Goal: Task Accomplishment & Management: Complete application form

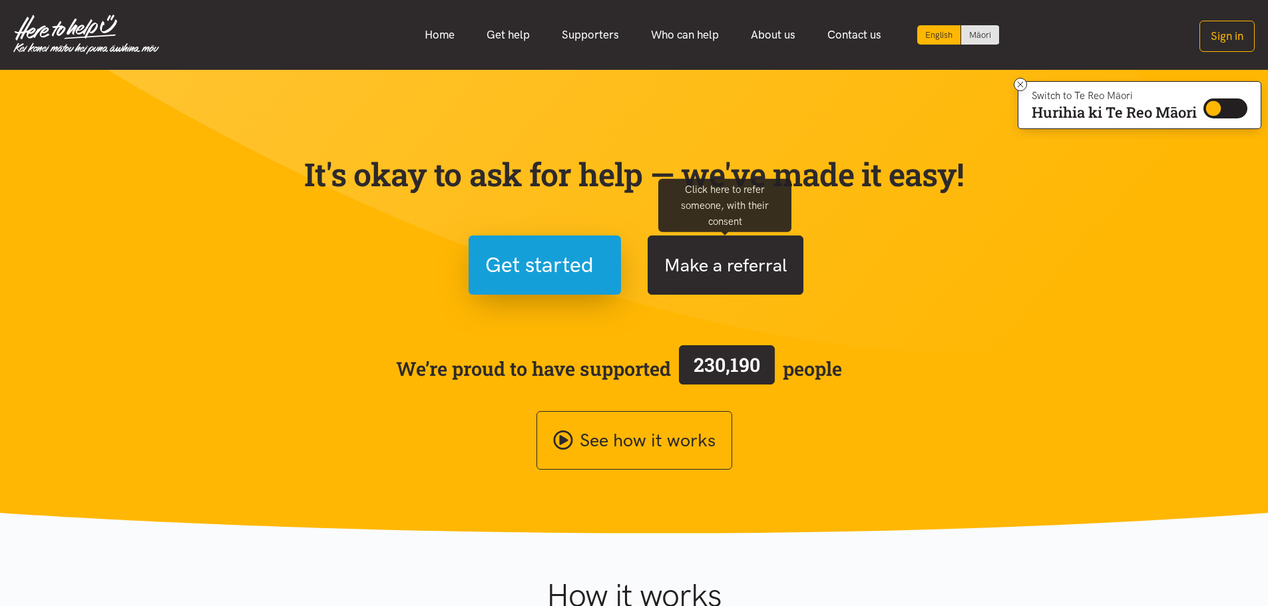
click at [687, 272] on button "Make a referral" at bounding box center [726, 265] width 156 height 59
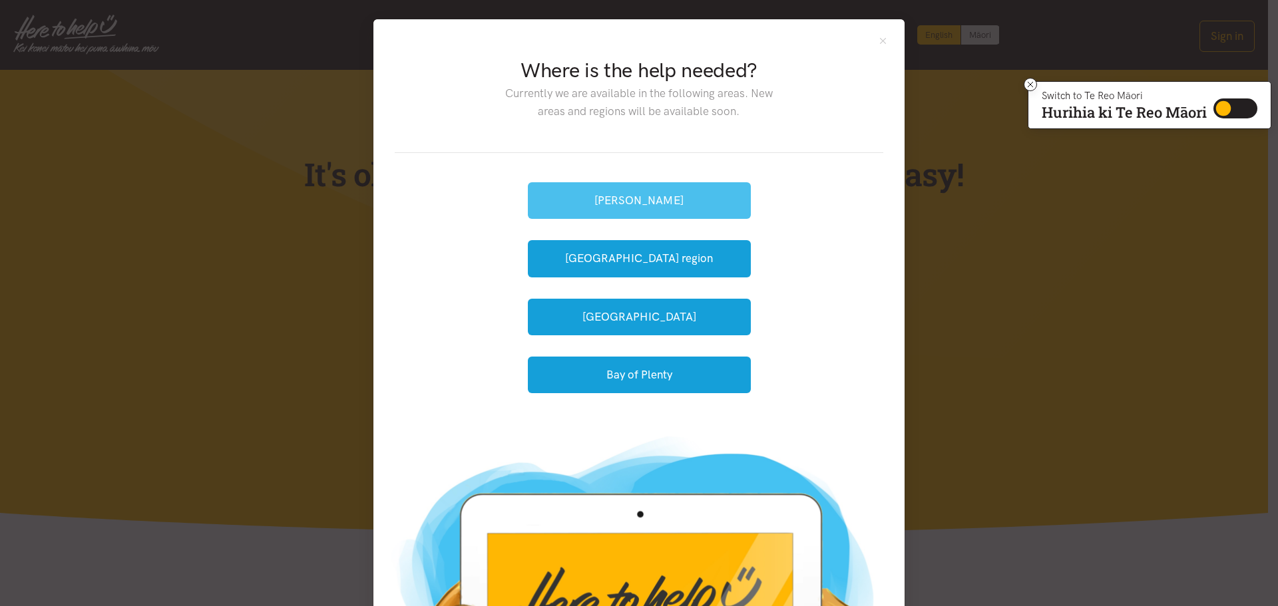
click at [649, 211] on button "[PERSON_NAME]" at bounding box center [639, 200] width 223 height 37
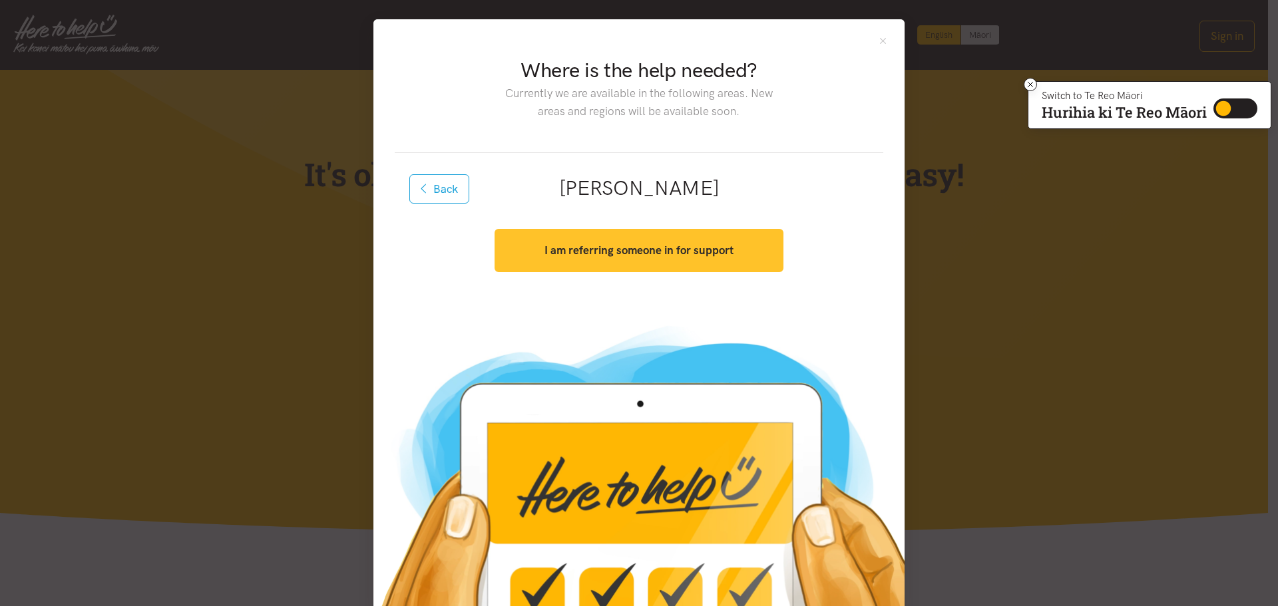
click at [597, 256] on strong "I am referring someone in for support" at bounding box center [638, 250] width 189 height 13
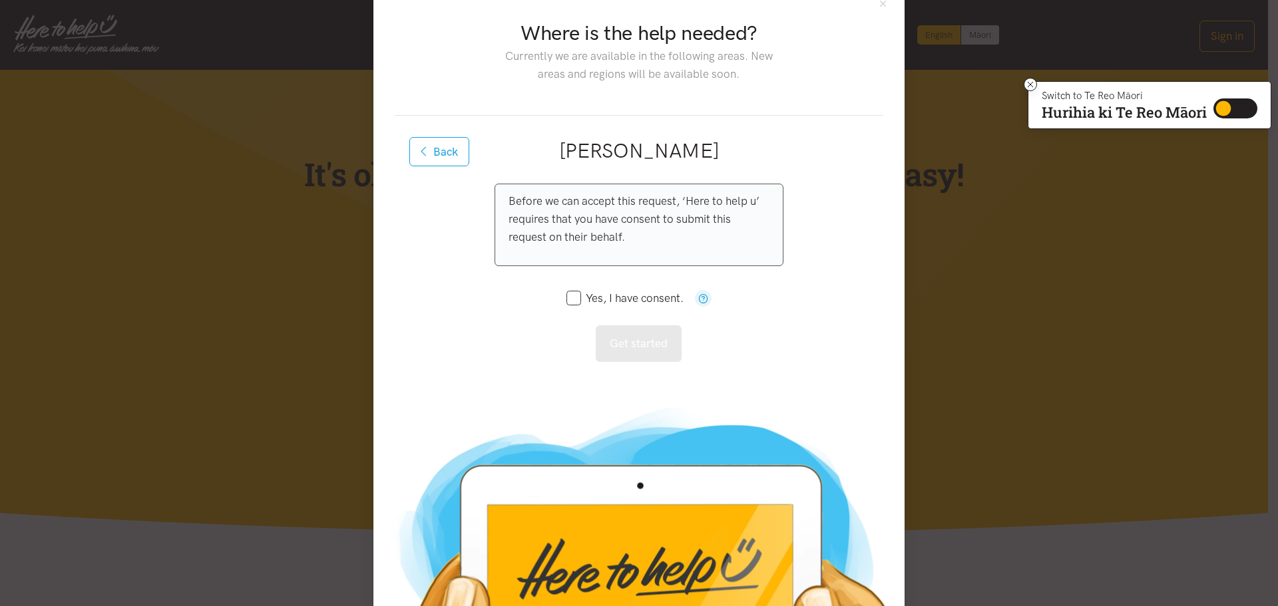
scroll to position [67, 0]
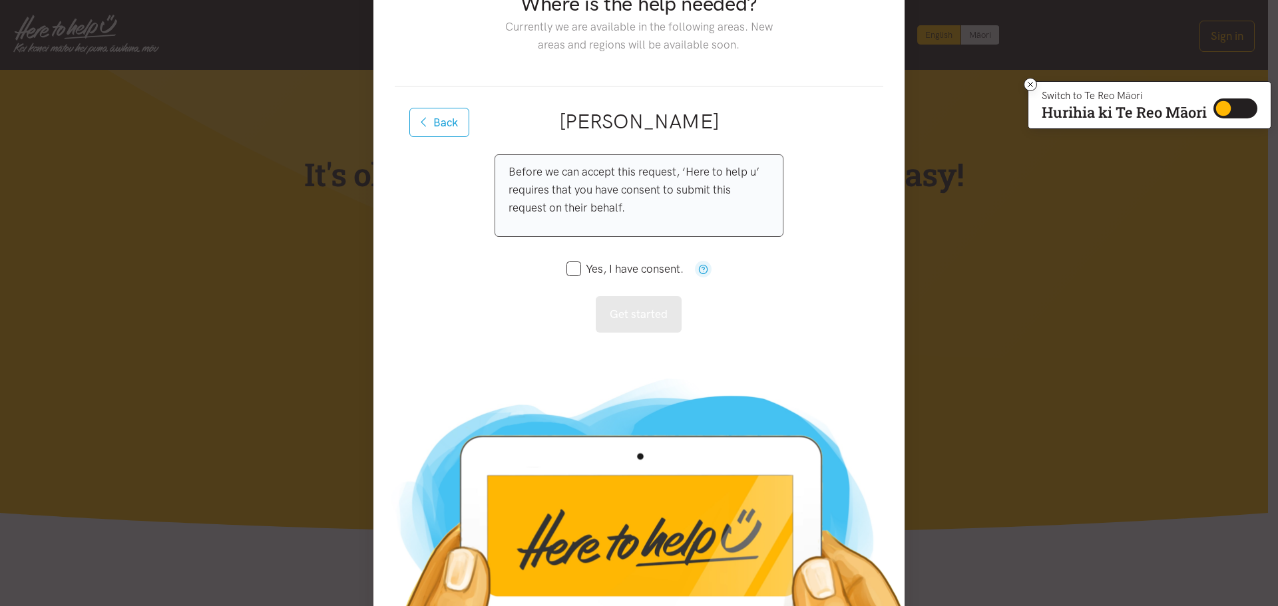
click at [566, 268] on input "Yes, I have consent." at bounding box center [624, 269] width 117 height 11
checkbox input "true"
click at [634, 328] on button "Get started" at bounding box center [639, 314] width 86 height 37
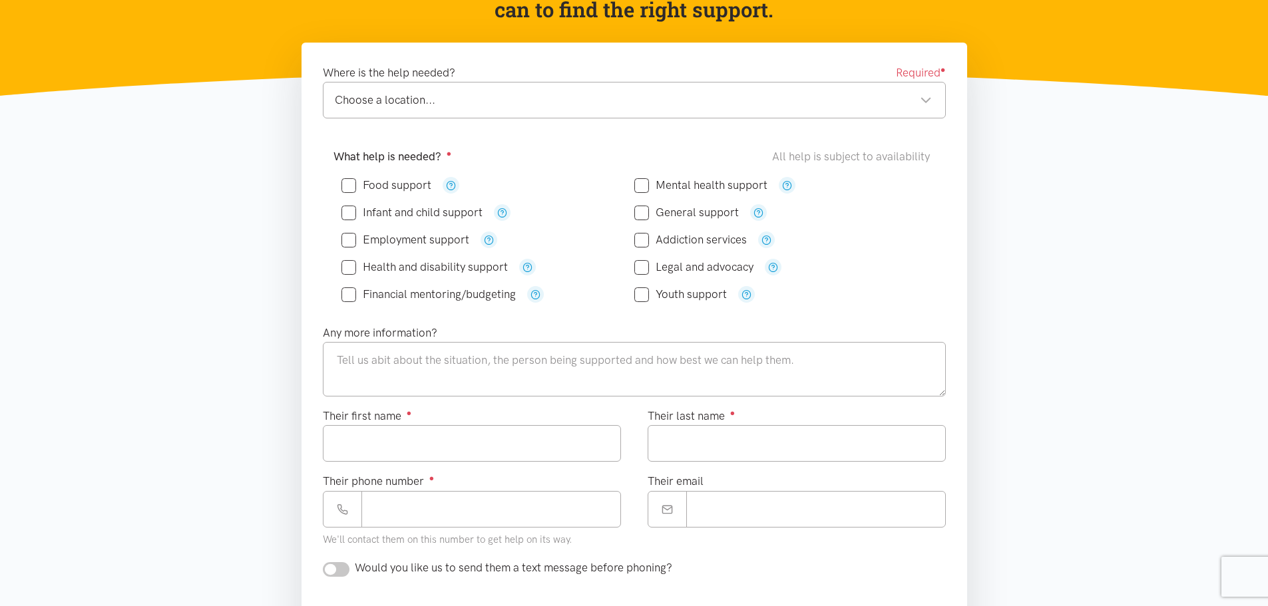
scroll to position [200, 0]
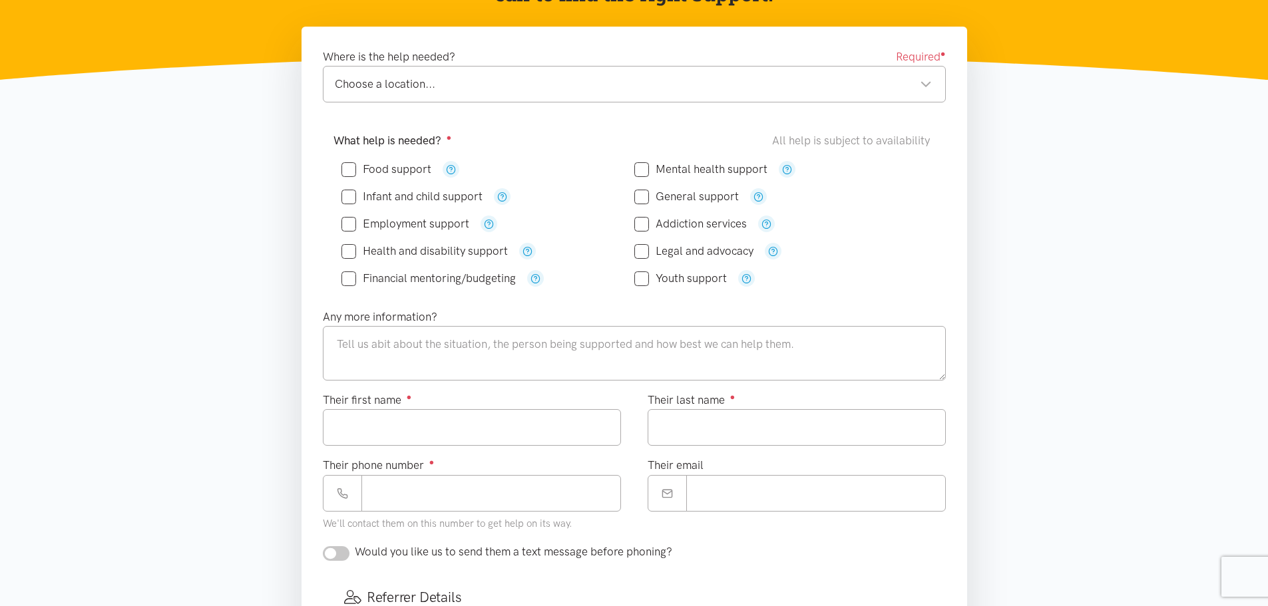
click at [352, 175] on icon at bounding box center [348, 169] width 15 height 15
click at [345, 158] on div "Food support" at bounding box center [487, 169] width 293 height 27
drag, startPoint x: 349, startPoint y: 166, endPoint x: 351, endPoint y: 182, distance: 16.2
click at [349, 167] on input "Food support" at bounding box center [386, 169] width 90 height 11
checkbox input "true"
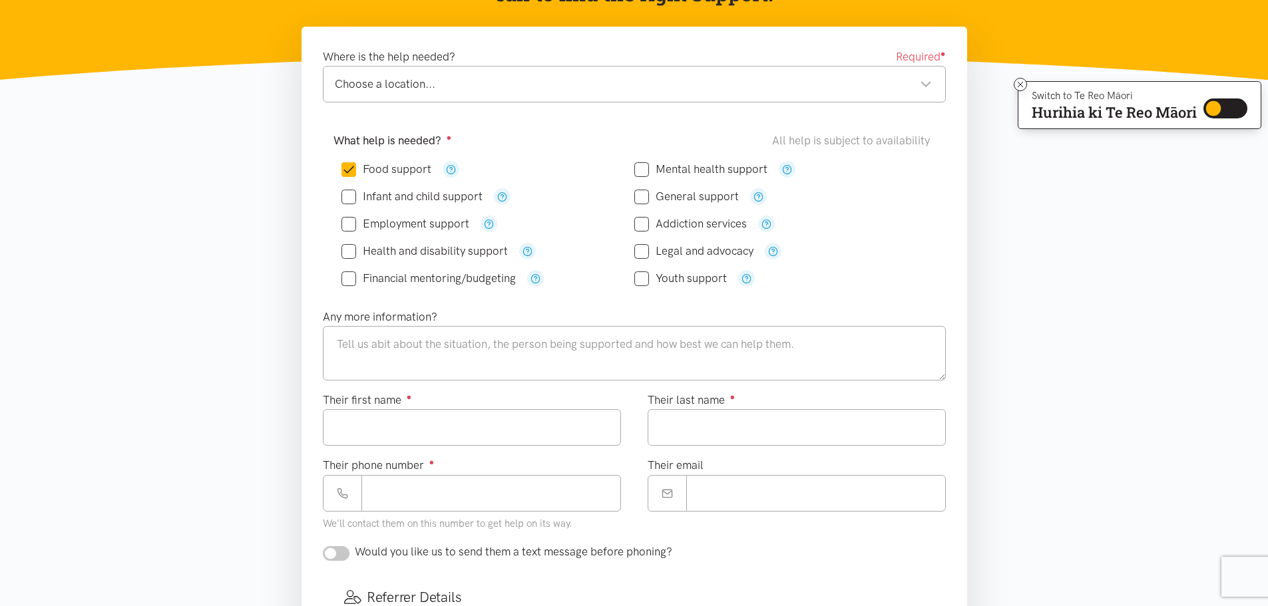
click at [353, 197] on input "Infant and child support" at bounding box center [411, 196] width 141 height 11
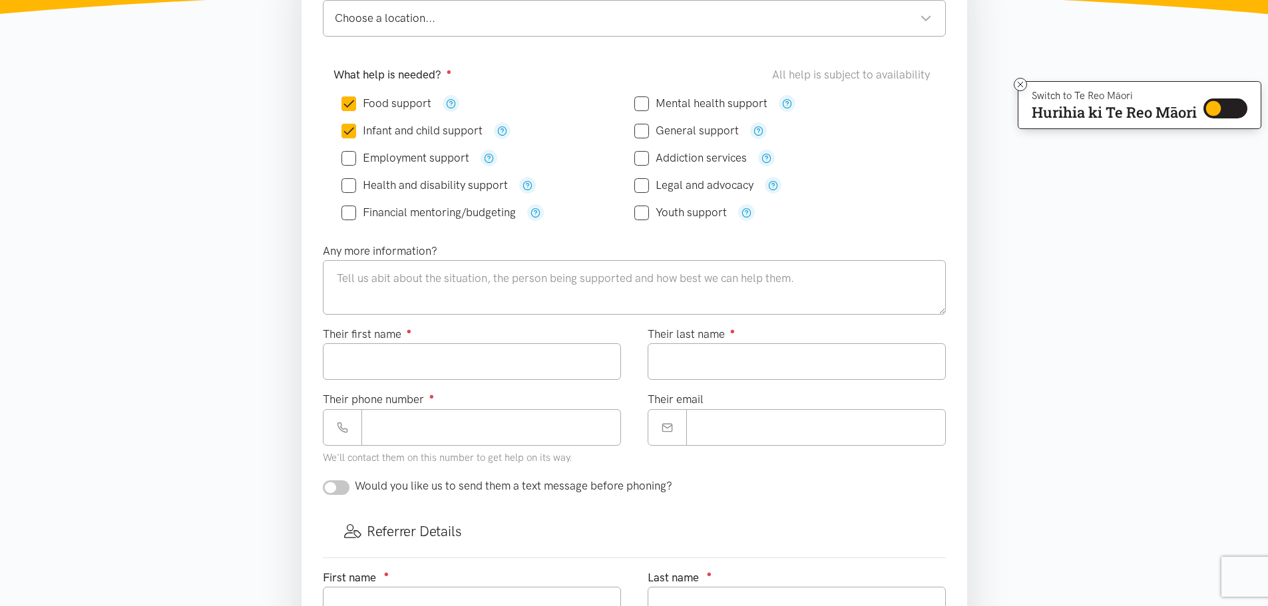
scroll to position [266, 0]
drag, startPoint x: 352, startPoint y: 130, endPoint x: 359, endPoint y: 156, distance: 26.8
click at [352, 131] on input "Infant and child support" at bounding box center [411, 129] width 141 height 11
checkbox input "false"
drag, startPoint x: 392, startPoint y: 272, endPoint x: 400, endPoint y: 275, distance: 8.7
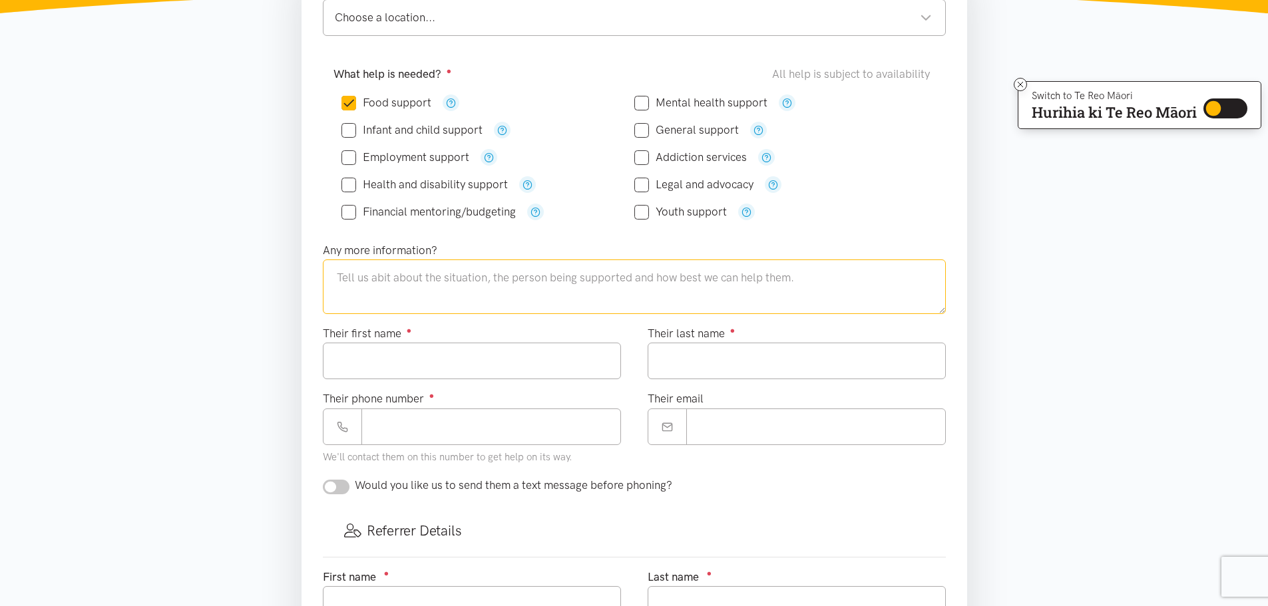
click at [393, 272] on textarea at bounding box center [634, 287] width 623 height 55
click at [377, 279] on textarea "Whanau is requestion Super Connect," at bounding box center [634, 287] width 623 height 55
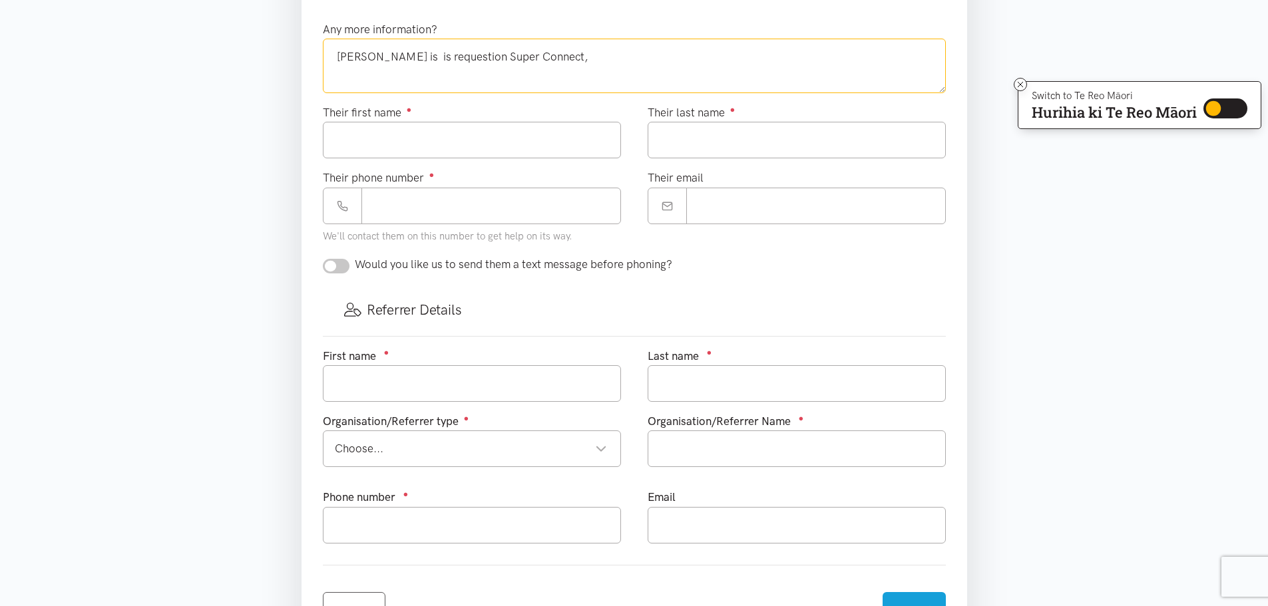
scroll to position [403, 0]
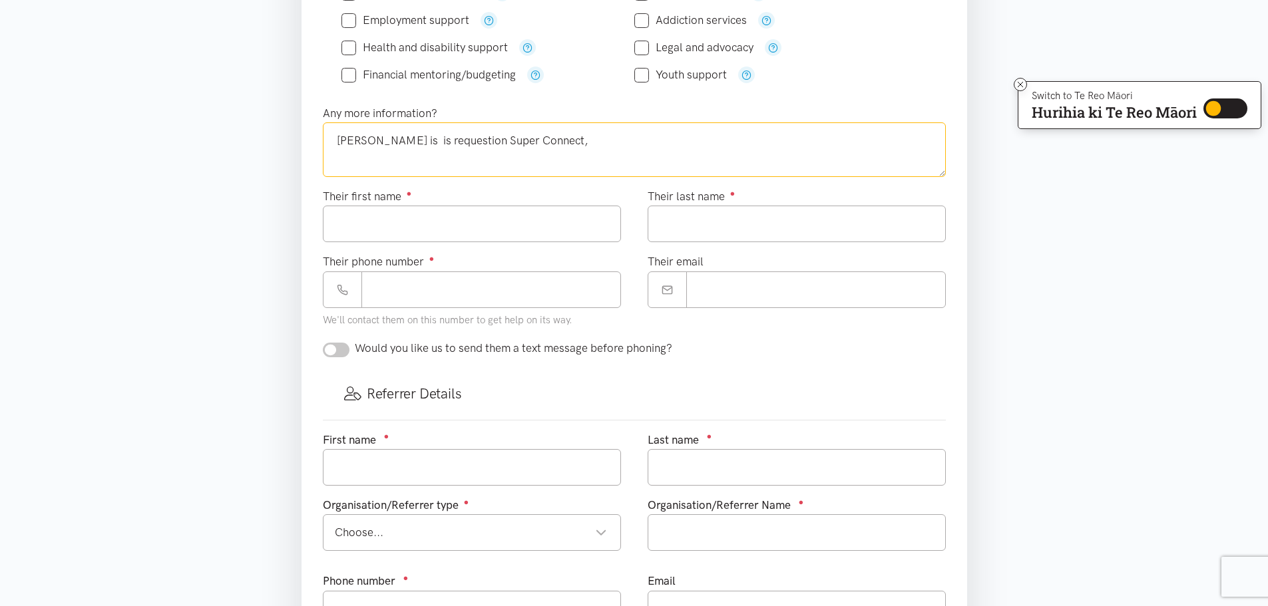
click at [370, 141] on textarea "[PERSON_NAME] is is requestion Super Connect," at bounding box center [634, 149] width 623 height 55
click at [379, 141] on textarea "[PERSON_NAME] is is requestion Super Connect," at bounding box center [634, 149] width 623 height 55
click at [629, 138] on textarea "[PERSON_NAME] is caring for her great grand moko and is requestion Super Connec…" at bounding box center [634, 149] width 623 height 55
click at [454, 140] on textarea "[PERSON_NAME] is caring for her great grand moko and is requesting support Supe…" at bounding box center [634, 149] width 623 height 55
click at [815, 140] on textarea "[PERSON_NAME] is caring for her great grand moko and is requesting support Supe…" at bounding box center [634, 149] width 623 height 55
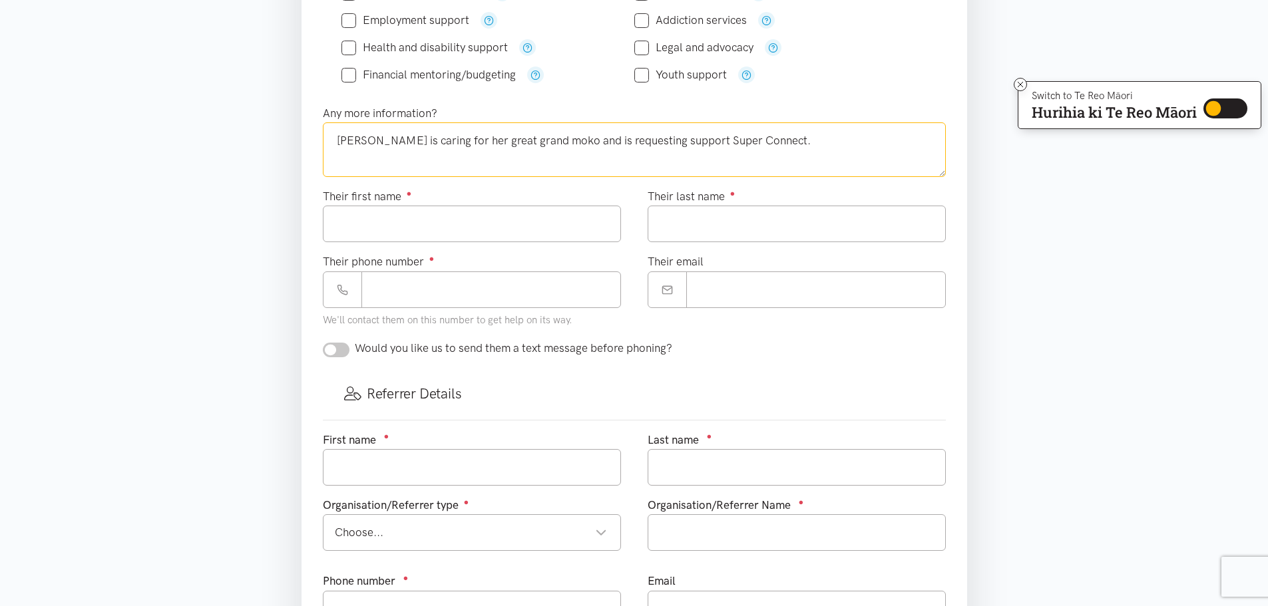
drag, startPoint x: 481, startPoint y: 138, endPoint x: 511, endPoint y: 160, distance: 37.5
click at [481, 138] on textarea "[PERSON_NAME] is caring for her great grand moko and is requesting support Supe…" at bounding box center [634, 149] width 623 height 55
click at [452, 142] on textarea "[PERSON_NAME] is caring for her great-grandmoko and is requesting support Super…" at bounding box center [634, 149] width 623 height 55
click at [447, 143] on textarea "[PERSON_NAME] is caring for her great-grandmoko and is requesting support Super…" at bounding box center [634, 149] width 623 height 55
click at [624, 139] on textarea "[PERSON_NAME] is caring for her [DEMOGRAPHIC_DATA] great-grandmoko and is reque…" at bounding box center [634, 149] width 623 height 55
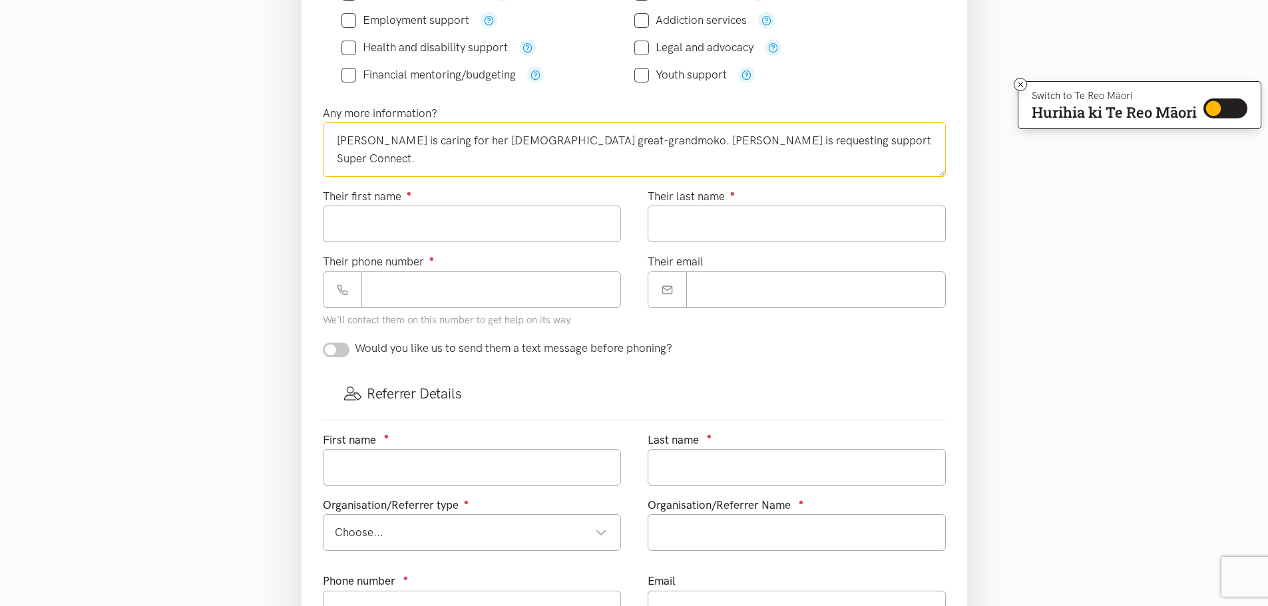
drag, startPoint x: 738, startPoint y: 140, endPoint x: 644, endPoint y: 146, distance: 94.0
click at [644, 146] on textarea "[PERSON_NAME] is caring for her [DEMOGRAPHIC_DATA] great-grandmoko. [PERSON_NAM…" at bounding box center [634, 149] width 623 height 55
click at [805, 141] on textarea "[PERSON_NAME] is caring for her [DEMOGRAPHIC_DATA] great-grandmoko. [PERSON_NAM…" at bounding box center [634, 149] width 623 height 55
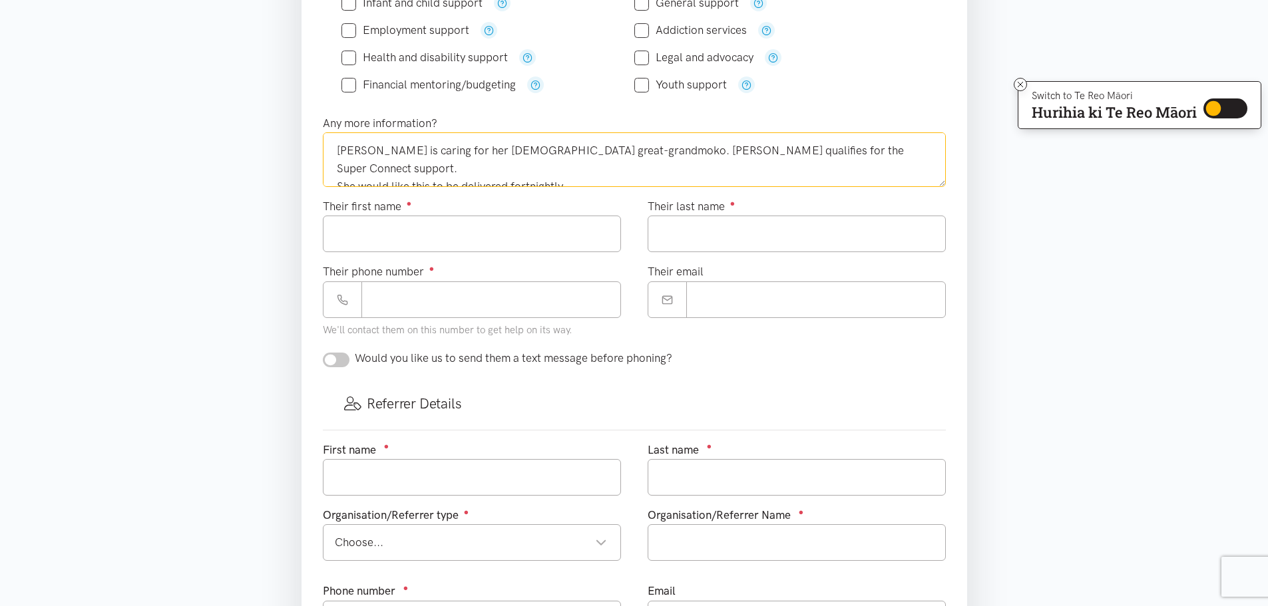
scroll to position [399, 0]
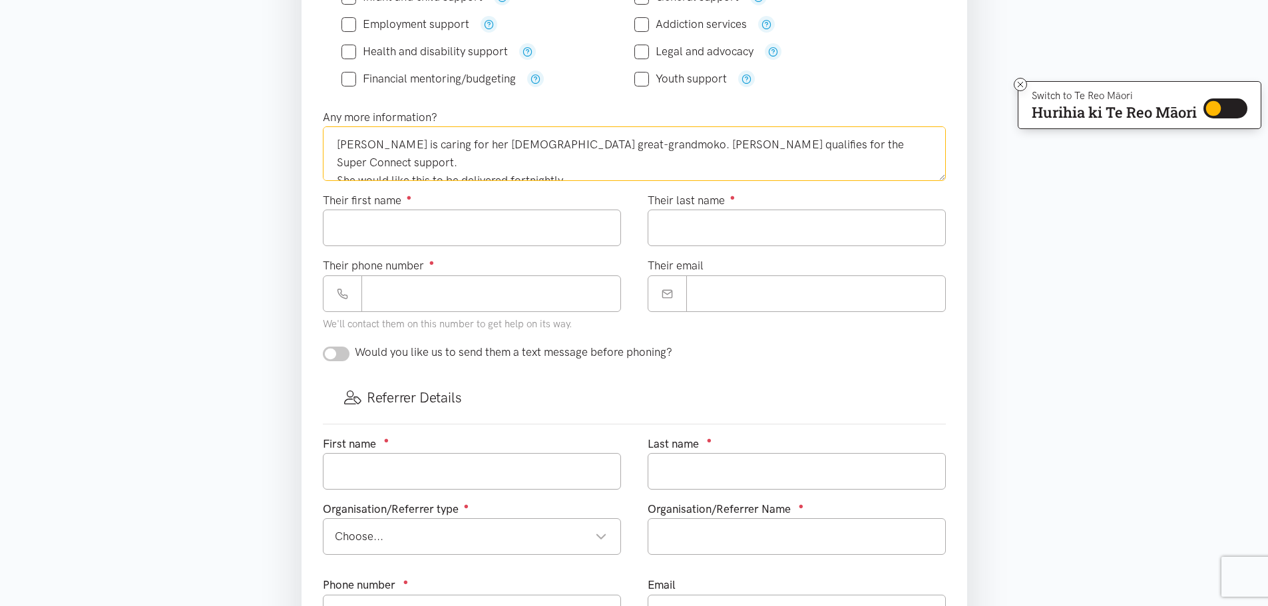
drag, startPoint x: 597, startPoint y: 140, endPoint x: 371, endPoint y: 141, distance: 226.3
click at [371, 141] on textarea "[PERSON_NAME] is caring for her [DEMOGRAPHIC_DATA] great-grandmoko. [PERSON_NAM…" at bounding box center [634, 153] width 623 height 55
click at [612, 142] on textarea "[PERSON_NAME] qualifies for the Super Connect support. She would like this to b…" at bounding box center [634, 153] width 623 height 55
click at [828, 143] on textarea "[PERSON_NAME] qualifies for the Super Connect support, she is currently recover…" at bounding box center [634, 153] width 623 height 55
click at [430, 157] on textarea "[PERSON_NAME] qualifies for the Super Connect support, she is currently recover…" at bounding box center [634, 153] width 623 height 55
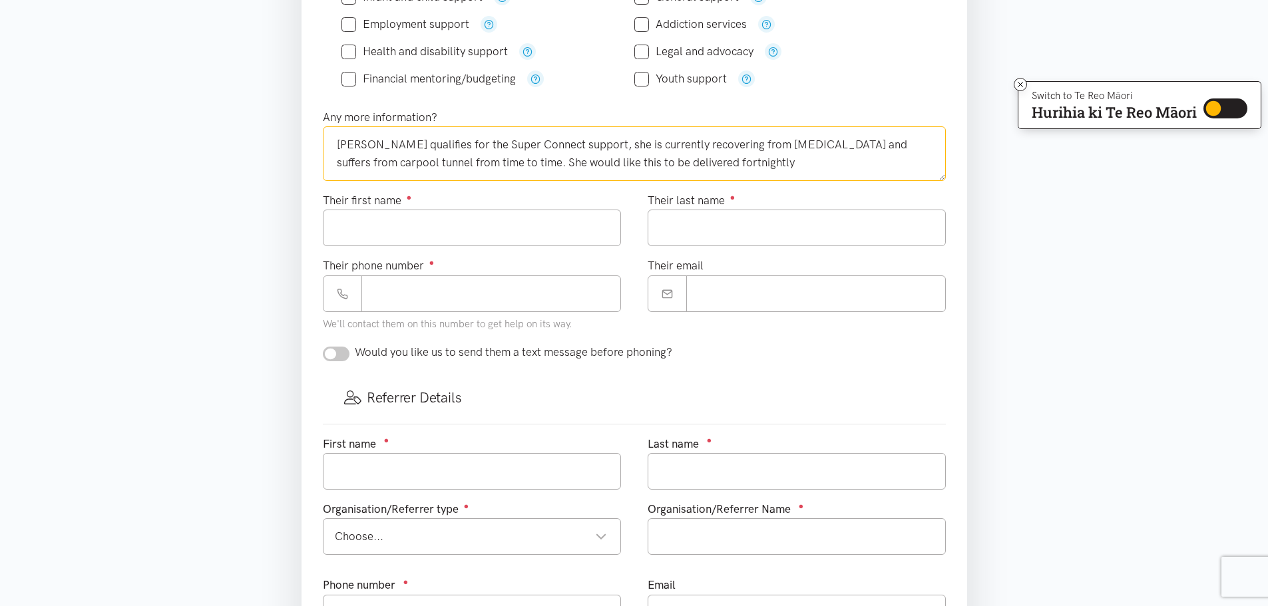
click at [714, 156] on textarea "[PERSON_NAME] qualifies for the Super Connect support, she is currently recover…" at bounding box center [634, 153] width 623 height 55
click at [590, 142] on textarea "[PERSON_NAME] qualifies for the Super Connect support, she is currently recover…" at bounding box center [634, 153] width 623 height 55
click at [842, 160] on textarea "[PERSON_NAME] qualifies for the Super Connect support, she a [PERSON_NAME] [DEM…" at bounding box center [634, 153] width 623 height 55
click at [832, 163] on textarea "[PERSON_NAME] qualifies for the Super Connect support, she a [PERSON_NAME] [DEM…" at bounding box center [634, 153] width 623 height 55
type textarea "[PERSON_NAME] qualifies for the Super Connect support, she a [PERSON_NAME] [DEM…"
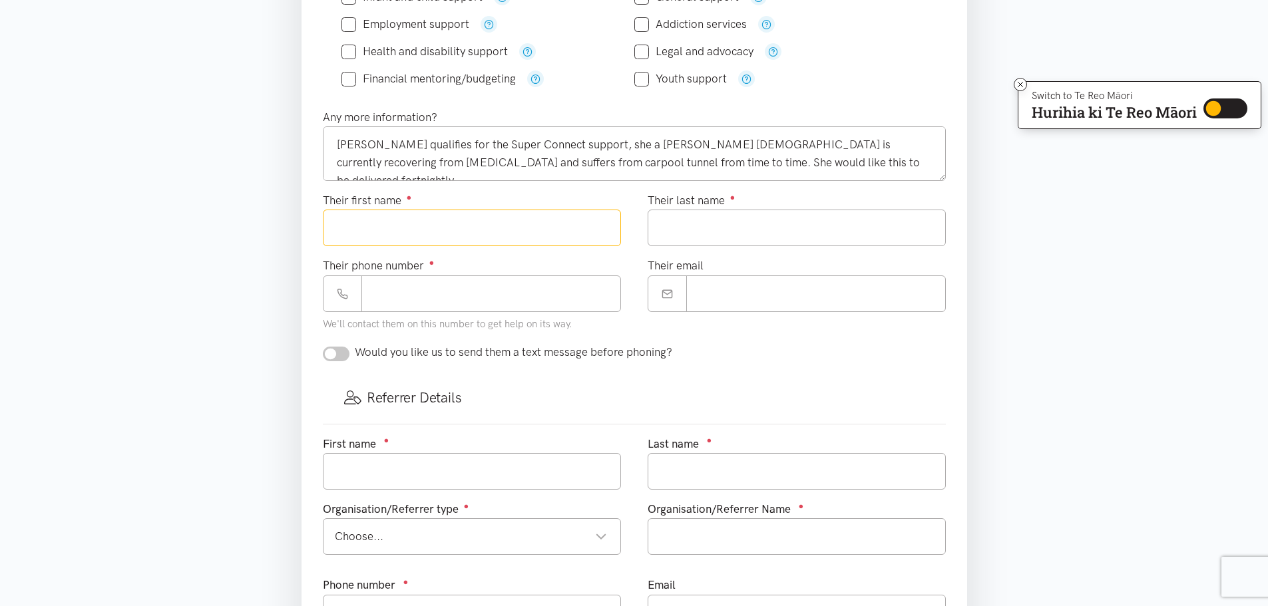
click at [424, 230] on input "Their first name ●" at bounding box center [472, 228] width 298 height 37
type input "******"
click at [734, 229] on input "Their last name ●" at bounding box center [797, 228] width 298 height 37
type input "**********"
click at [435, 284] on input "Their phone number ●" at bounding box center [491, 294] width 260 height 37
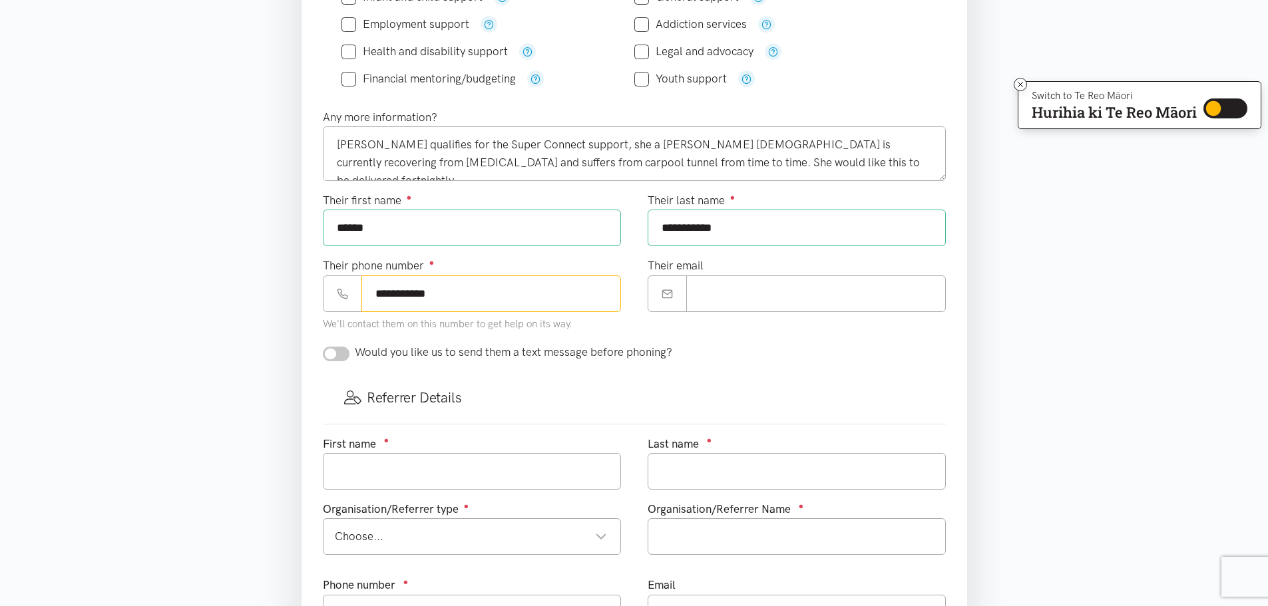
type input "**********"
click at [733, 295] on input "Their email" at bounding box center [816, 294] width 260 height 37
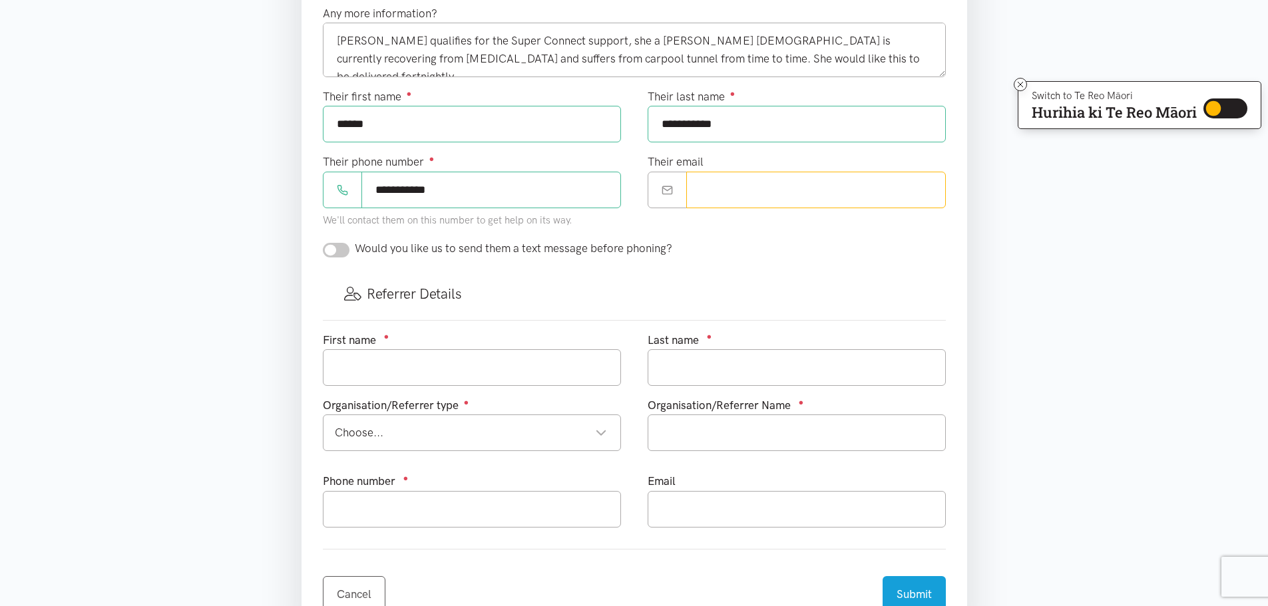
scroll to position [532, 0]
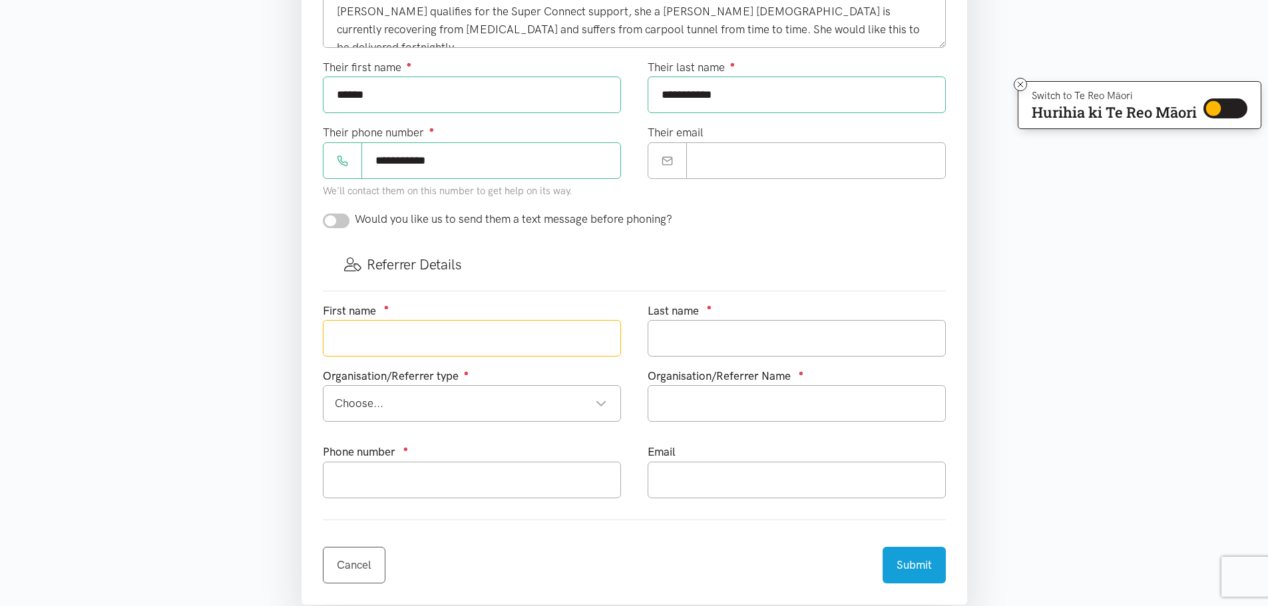
click at [434, 336] on input "text" at bounding box center [472, 338] width 298 height 37
type input "[PERSON_NAME]"
click at [712, 341] on input "text" at bounding box center [797, 338] width 298 height 37
type input ";"
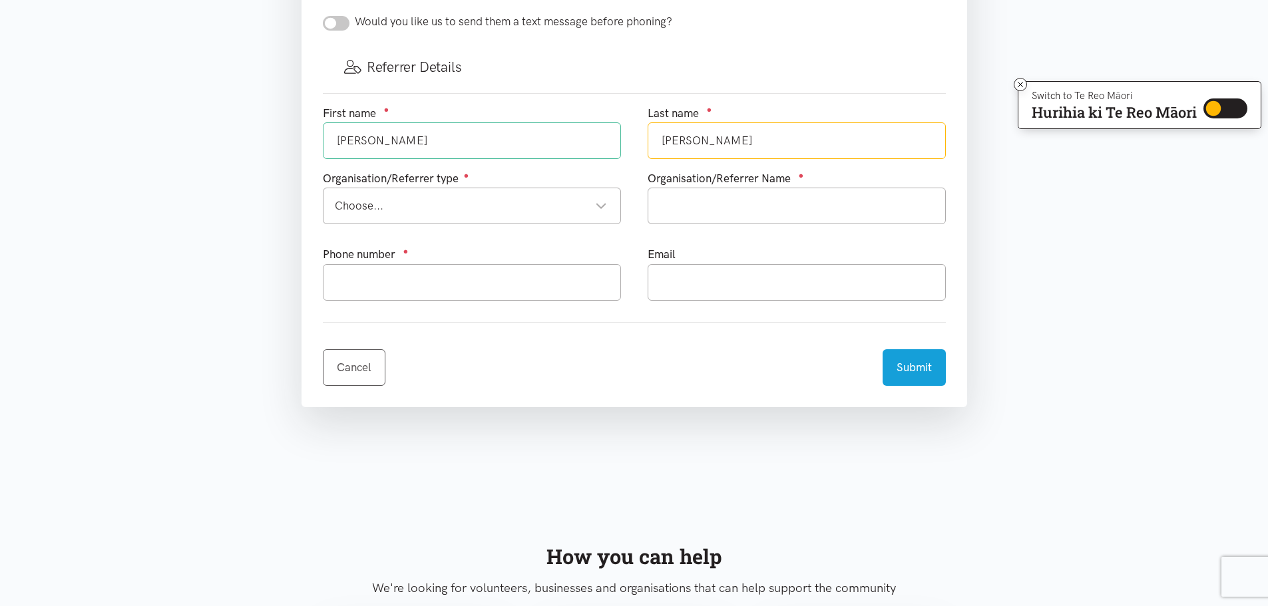
scroll to position [732, 0]
click at [417, 206] on div "Choose..." at bounding box center [471, 204] width 272 height 18
type input "[PERSON_NAME]"
click at [701, 195] on input "text" at bounding box center [797, 204] width 298 height 37
type input "Te Whare Kokonga"
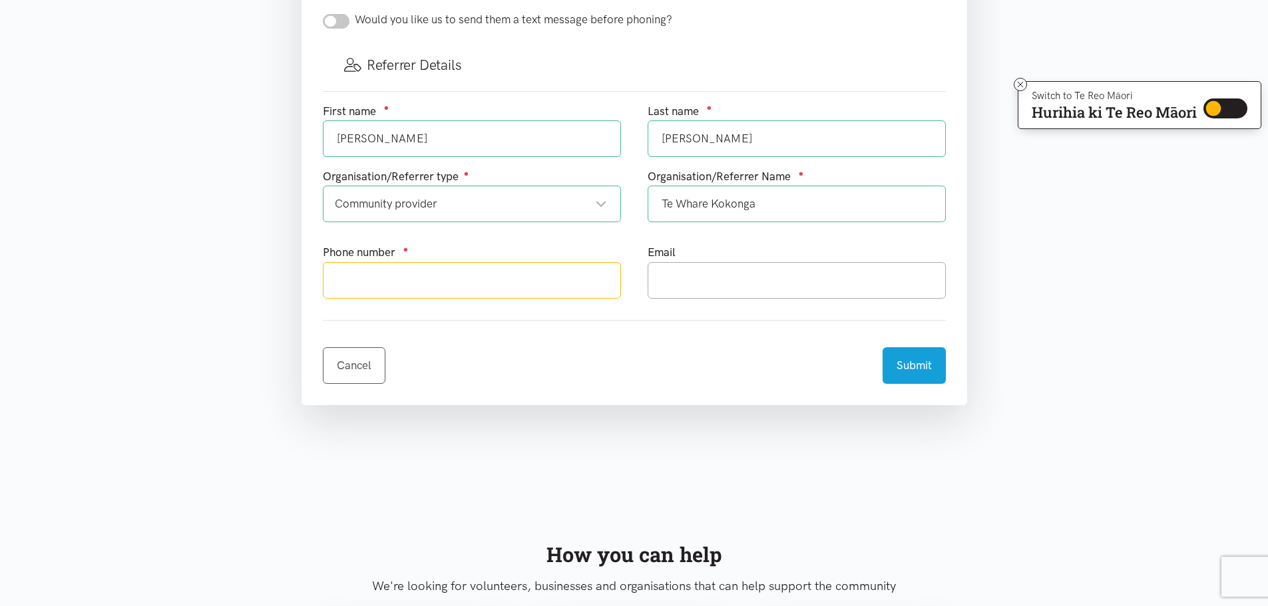
click at [504, 286] on input "text" at bounding box center [472, 280] width 298 height 37
type input "078438811"
click at [721, 282] on input "text" at bounding box center [797, 280] width 298 height 37
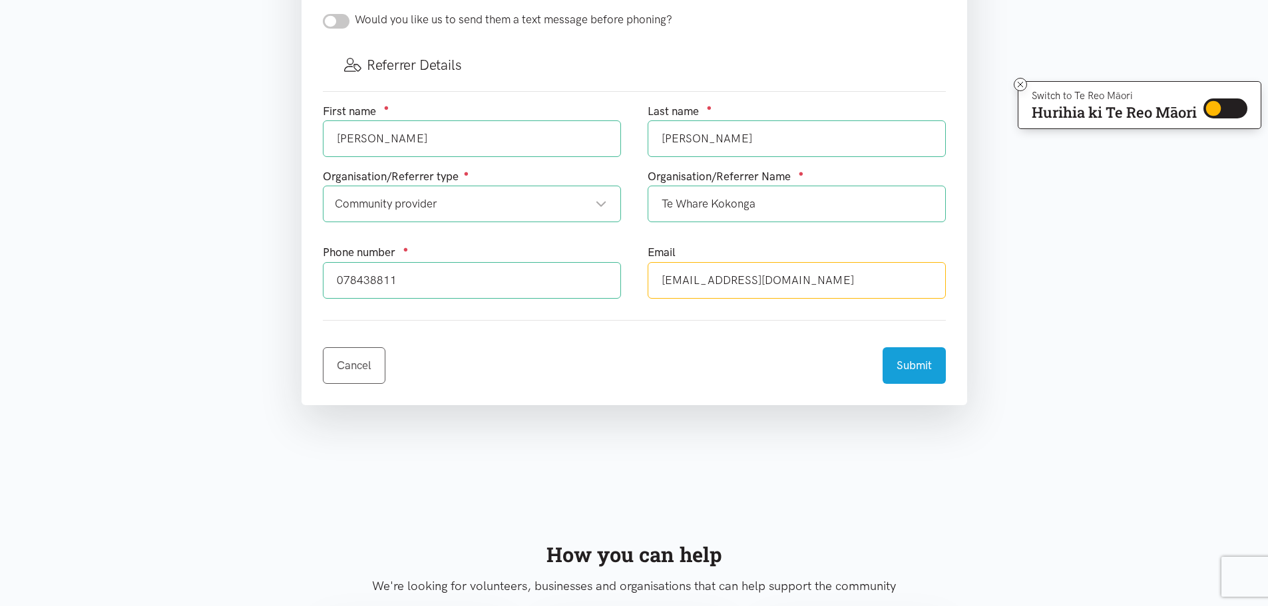
type input "[EMAIL_ADDRESS][DOMAIN_NAME]"
click at [920, 375] on button "Submit" at bounding box center [913, 363] width 63 height 37
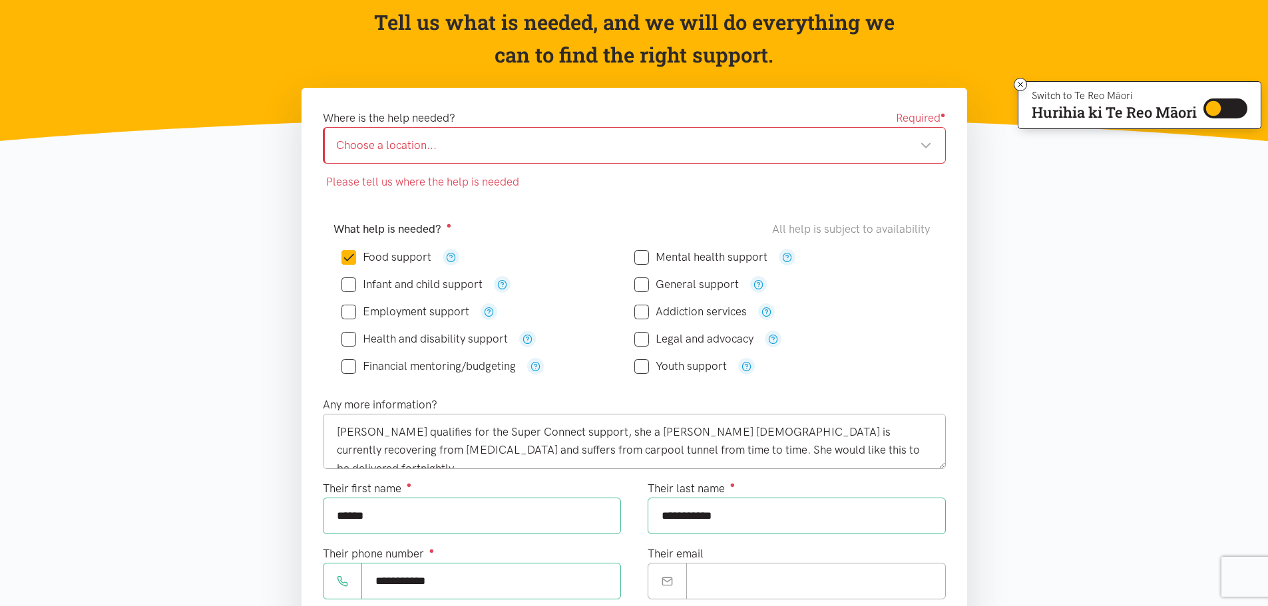
scroll to position [67, 0]
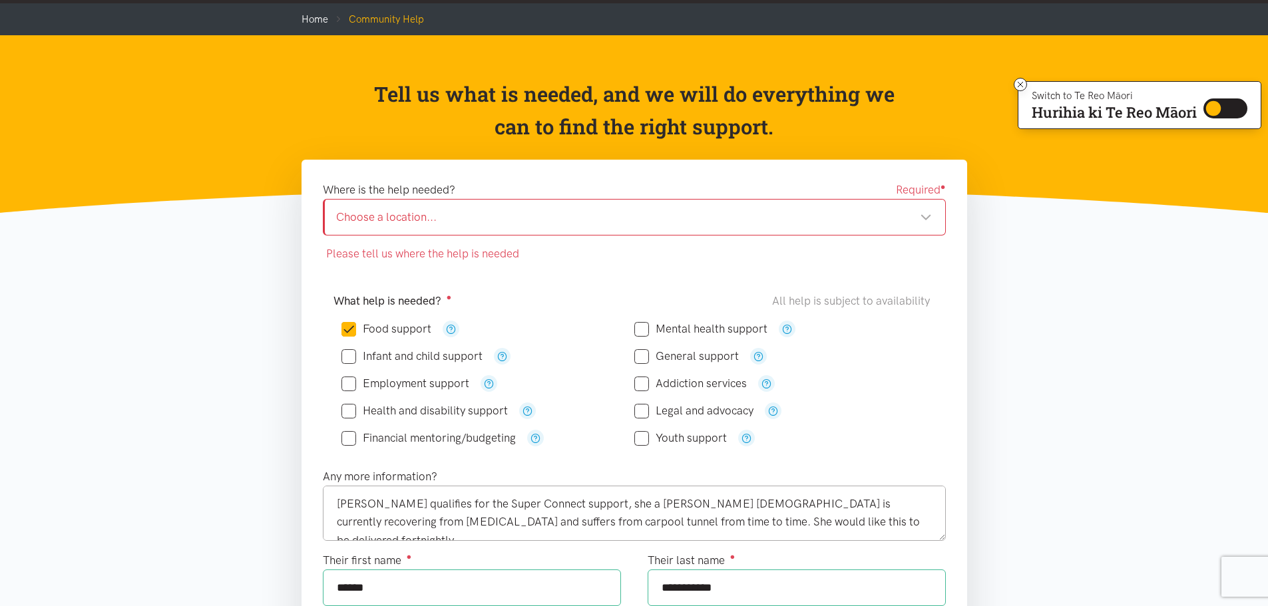
click at [472, 223] on div "Choose a location..." at bounding box center [634, 217] width 596 height 18
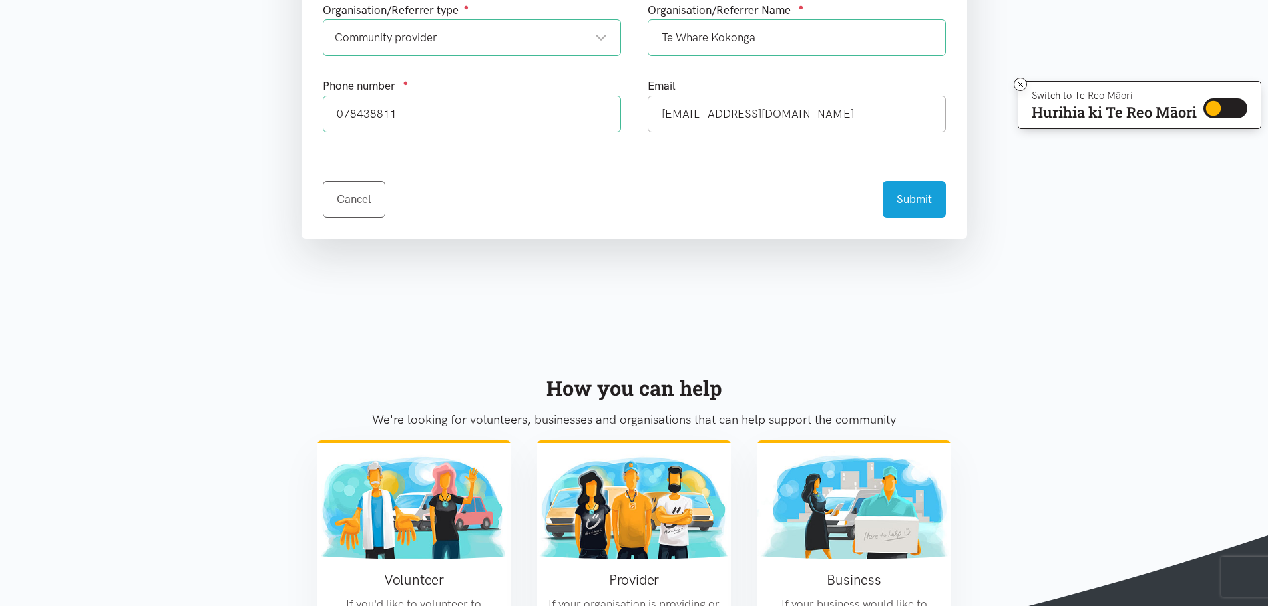
scroll to position [799, 0]
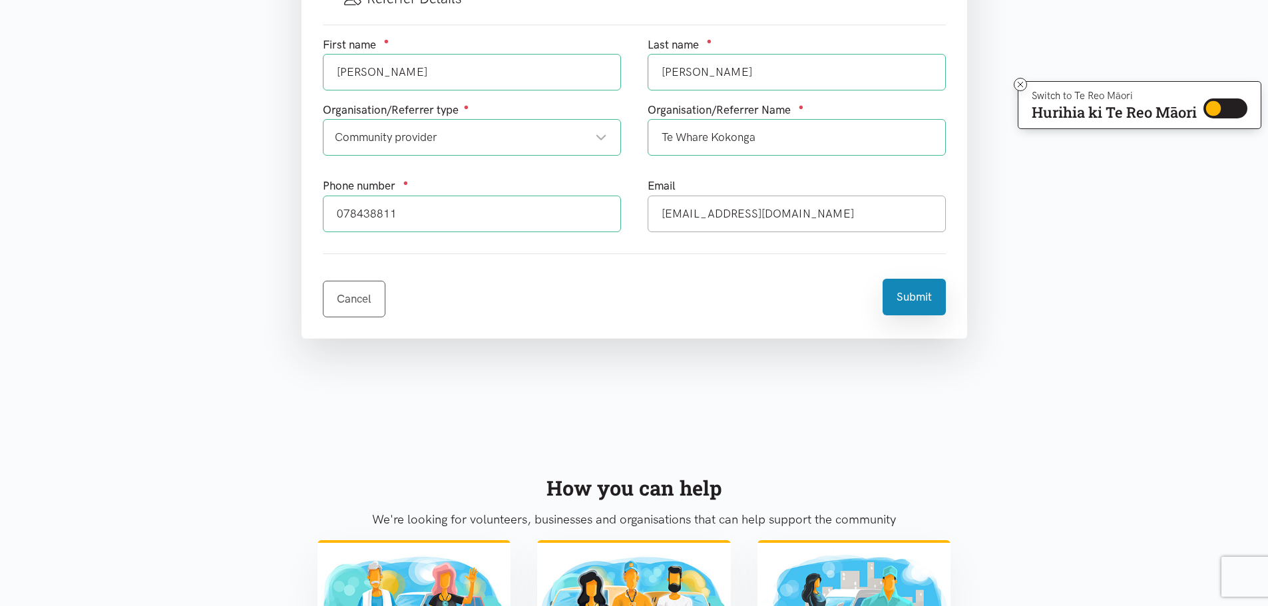
click at [934, 301] on button "Submit" at bounding box center [913, 297] width 63 height 37
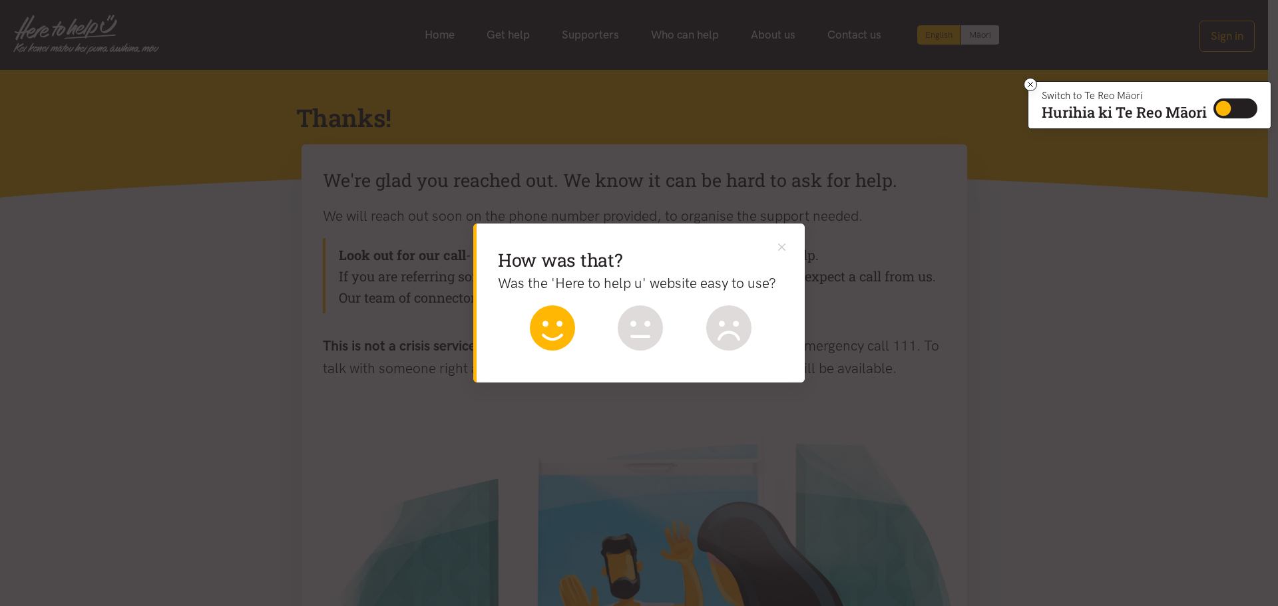
click at [563, 333] on icon at bounding box center [552, 327] width 45 height 45
